Goal: Task Accomplishment & Management: Manage account settings

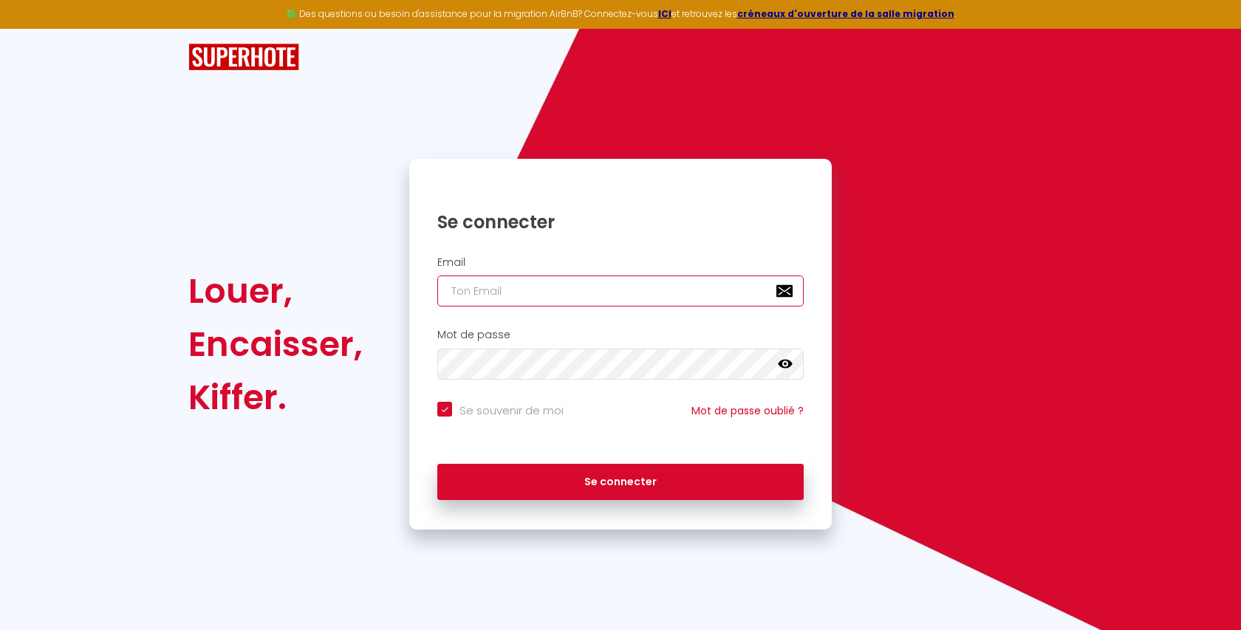
type input "[EMAIL_ADDRESS][DOMAIN_NAME]"
checkbox input "true"
click at [569, 290] on input "[EMAIL_ADDRESS][DOMAIN_NAME]" at bounding box center [620, 291] width 366 height 31
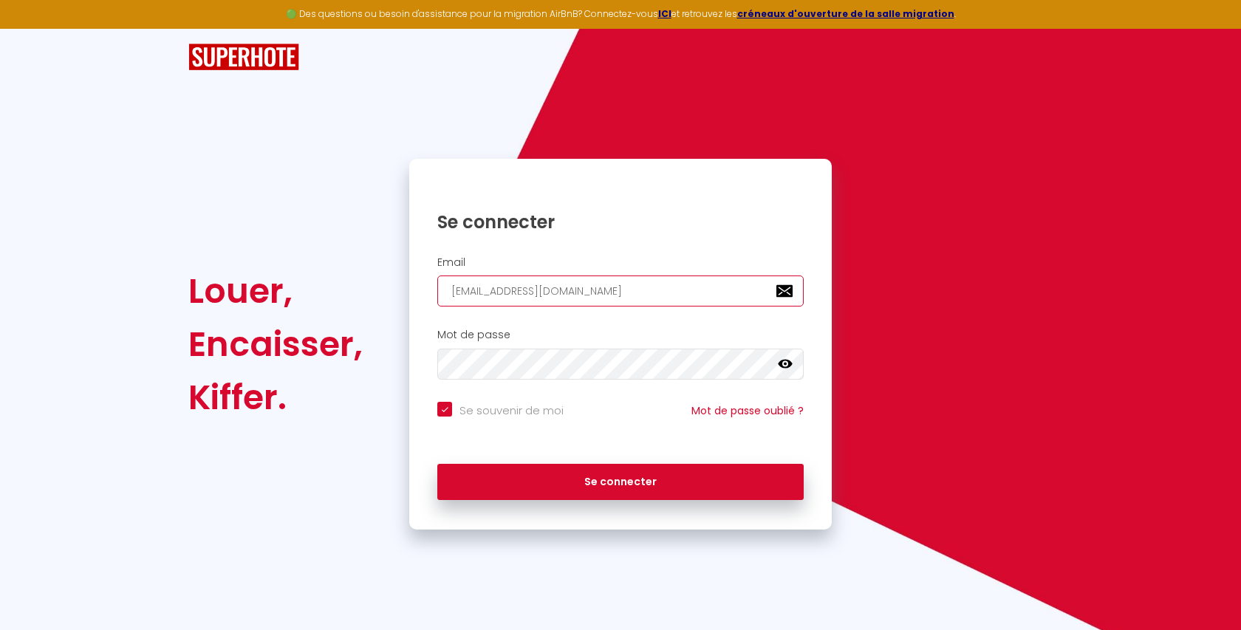
paste input "[EMAIL_ADDRESS]"
type input "[EMAIL_ADDRESS][DOMAIN_NAME]"
checkbox input "true"
type input "[EMAIL_ADDRESS][DOMAIN_NAME]"
click at [505, 508] on div "Se connecter" at bounding box center [620, 482] width 423 height 66
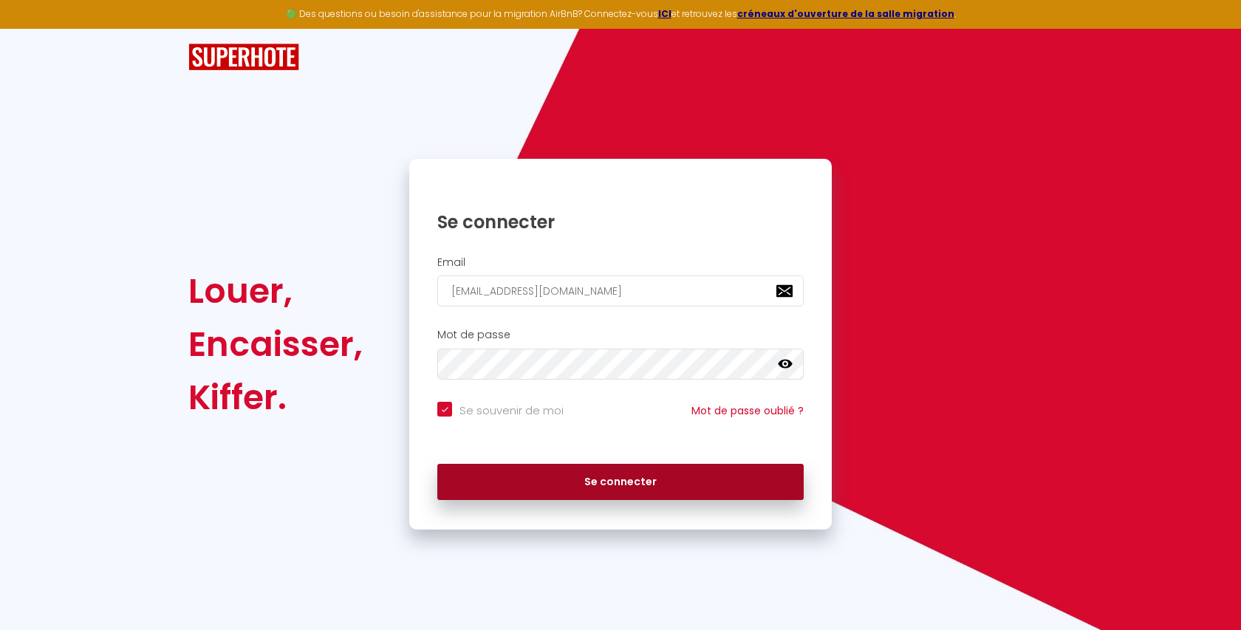
click at [519, 477] on button "Se connecter" at bounding box center [620, 482] width 366 height 37
checkbox input "true"
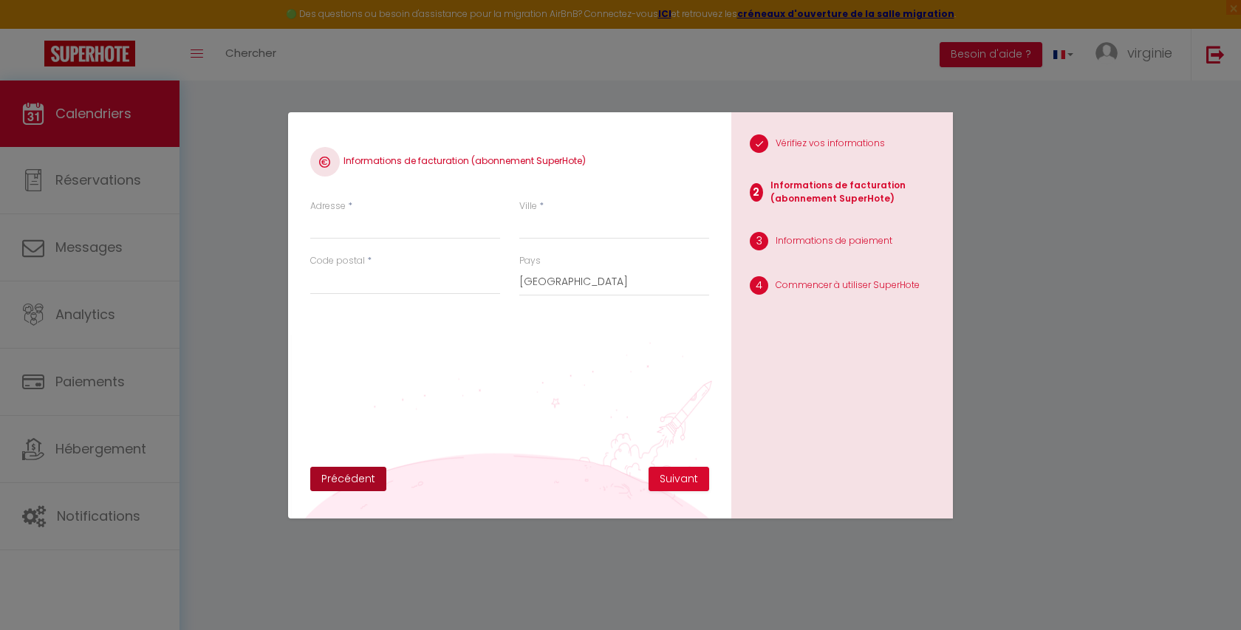
click at [349, 474] on button "Précédent" at bounding box center [348, 479] width 76 height 25
